Goal: Check status: Check status

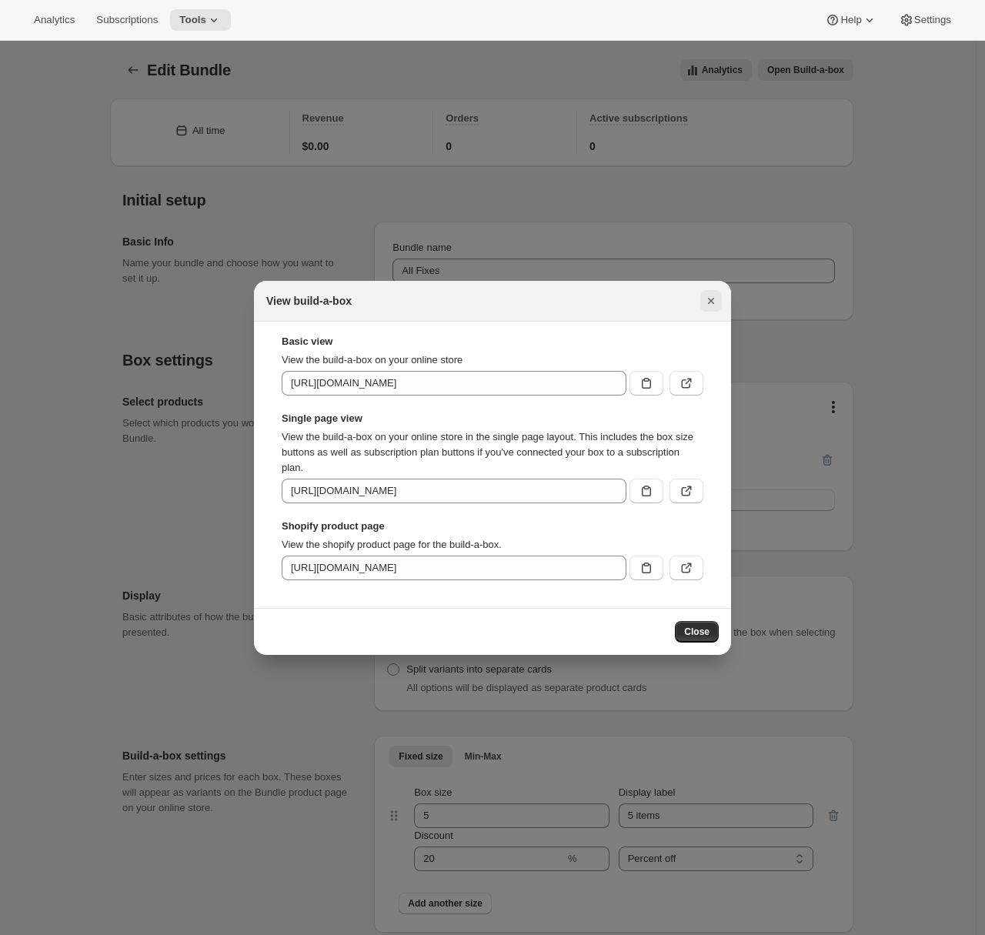
click at [718, 299] on icon "Close" at bounding box center [711, 300] width 15 height 15
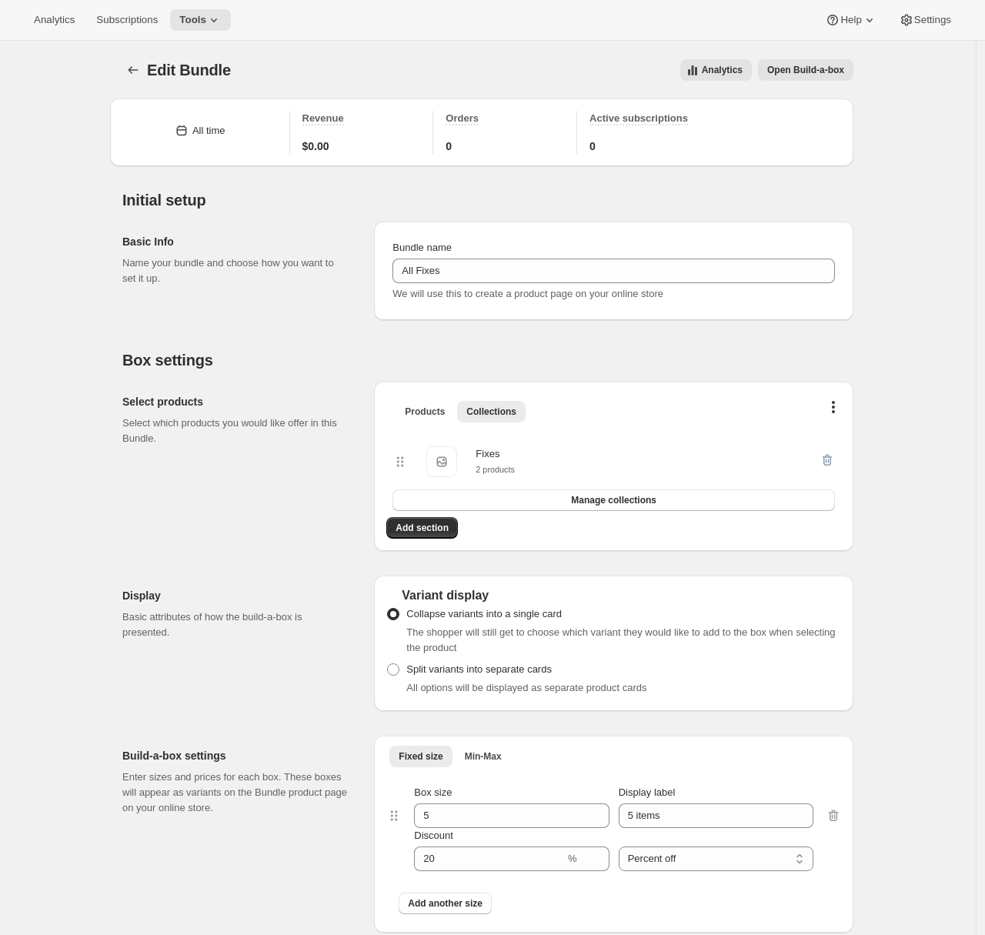
scroll to position [406, 0]
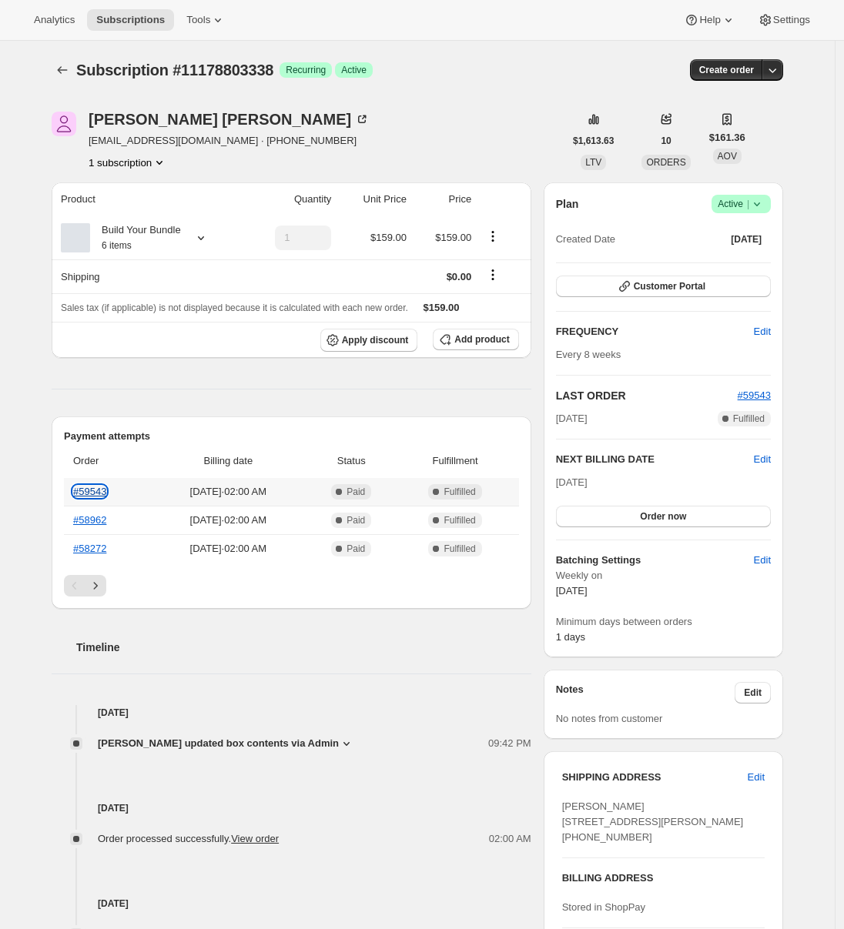
click at [95, 490] on link "#59543" at bounding box center [89, 492] width 33 height 12
